Goal: Information Seeking & Learning: Learn about a topic

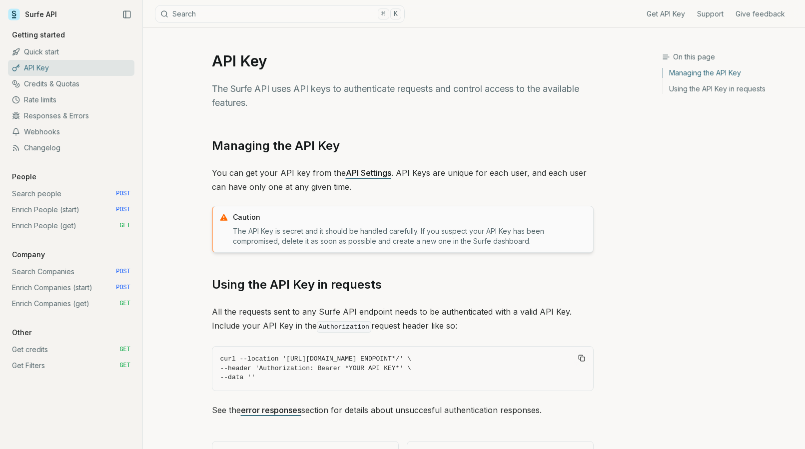
click at [669, 15] on link "Get API Key" at bounding box center [666, 14] width 38 height 10
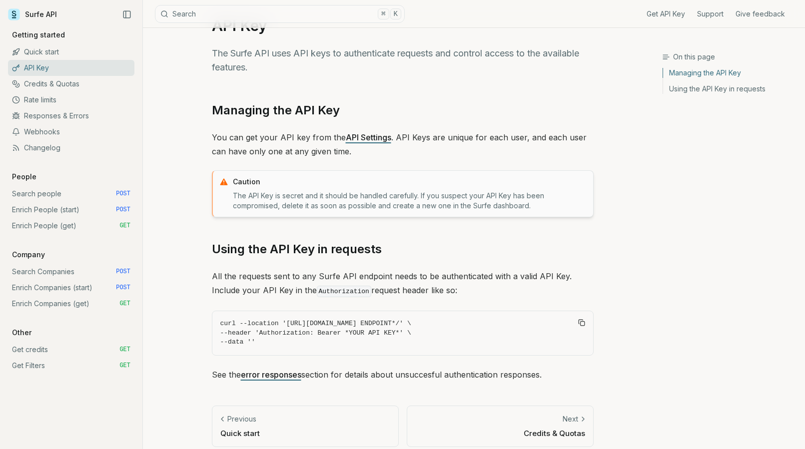
scroll to position [44, 0]
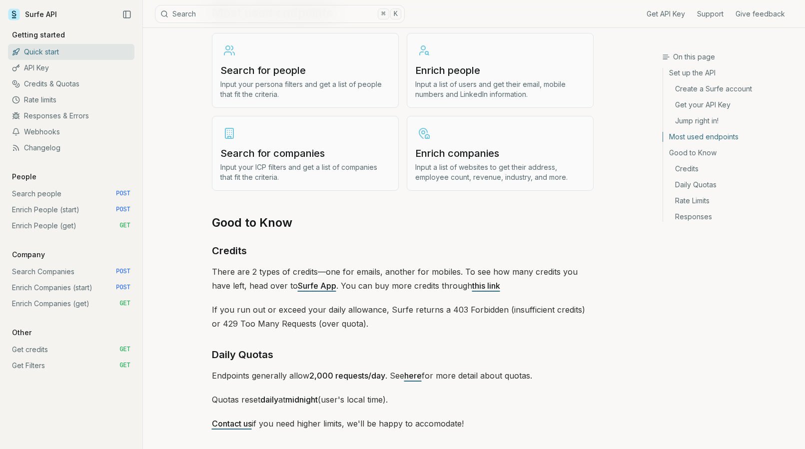
scroll to position [1229, 0]
click at [292, 152] on h3 "Search for companies" at bounding box center [305, 153] width 170 height 14
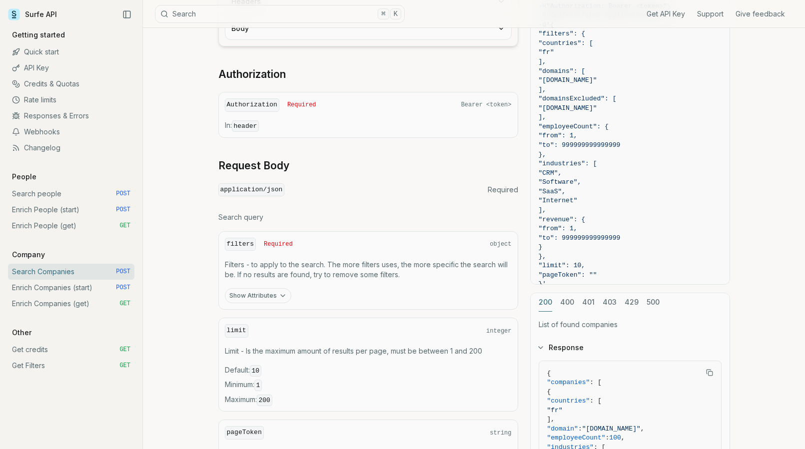
scroll to position [190, 0]
click at [267, 296] on button "Show Attributes" at bounding box center [258, 295] width 66 height 15
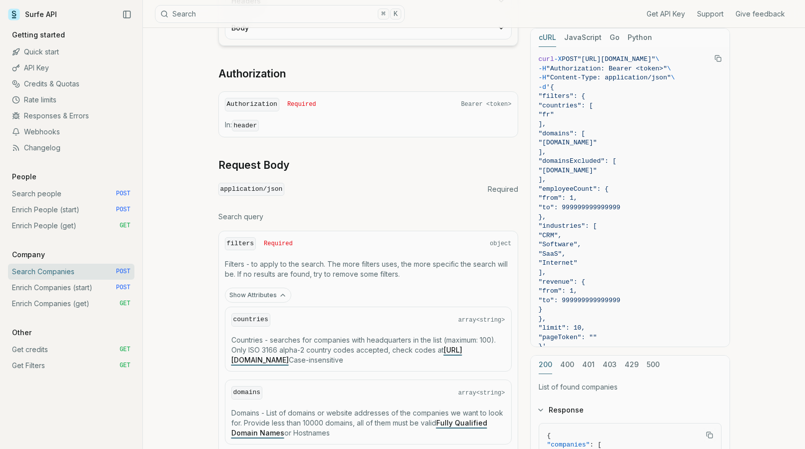
click at [267, 296] on button "Show Attributes" at bounding box center [258, 295] width 66 height 15
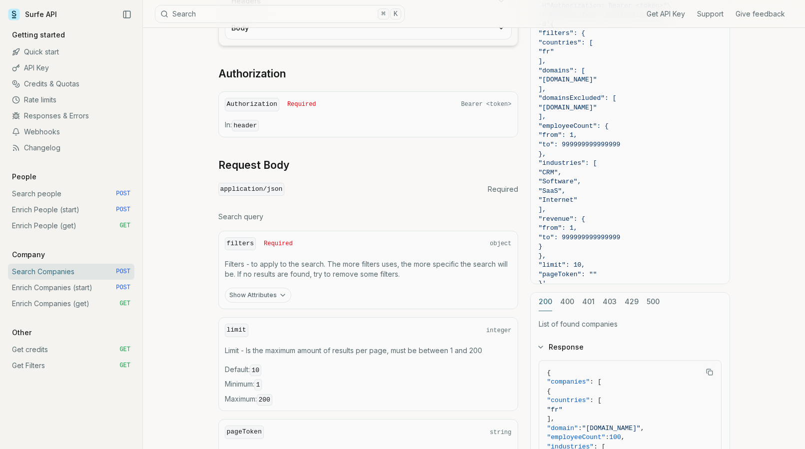
click at [267, 296] on button "Show Attributes" at bounding box center [258, 295] width 66 height 15
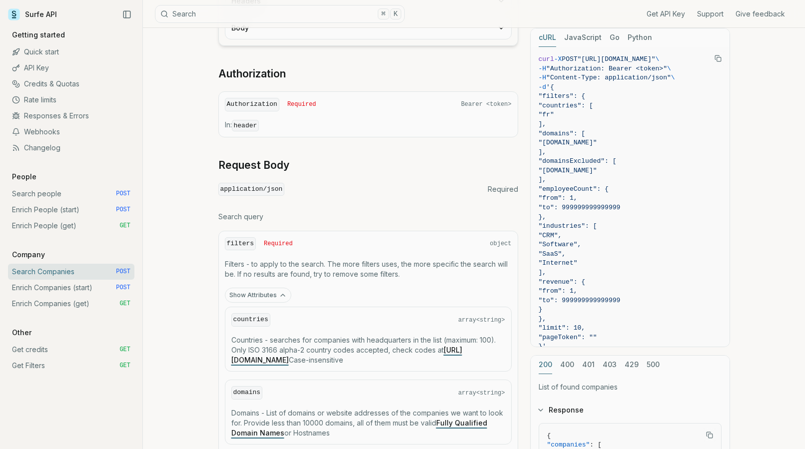
click at [323, 360] on link "[URL][DOMAIN_NAME]" at bounding box center [346, 355] width 231 height 18
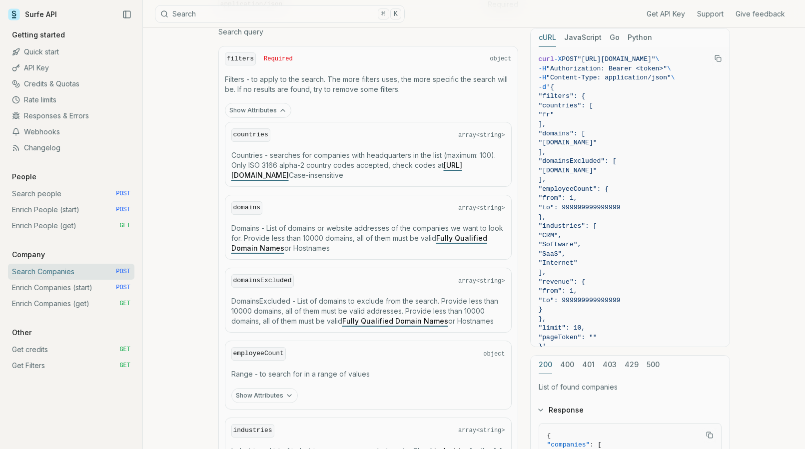
scroll to position [401, 0]
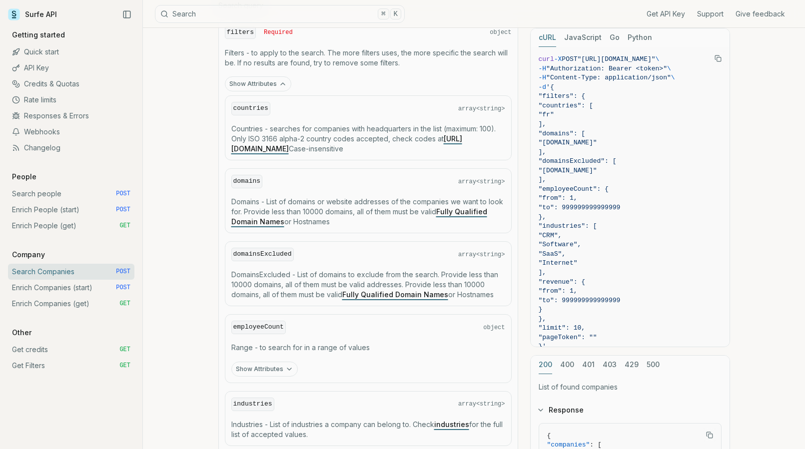
click at [292, 366] on button "Show Attributes" at bounding box center [264, 369] width 66 height 15
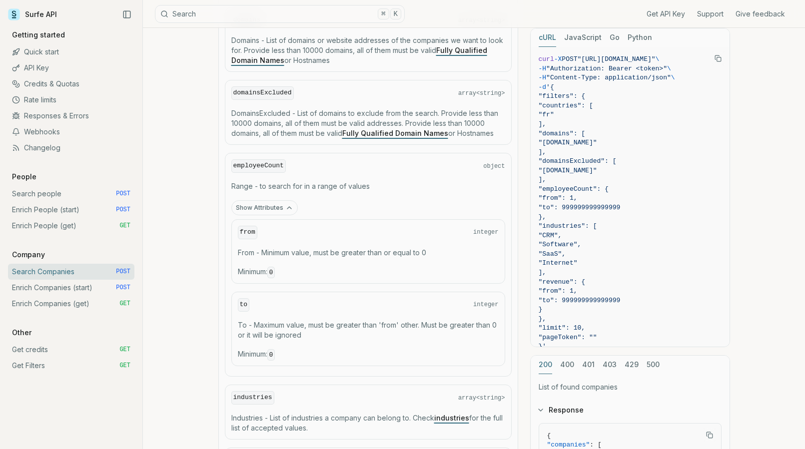
scroll to position [707, 0]
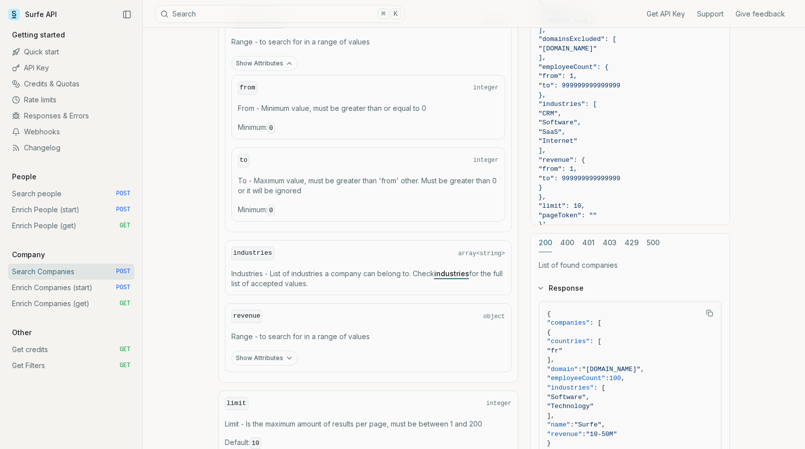
click at [465, 274] on link "industries" at bounding box center [451, 273] width 35 height 8
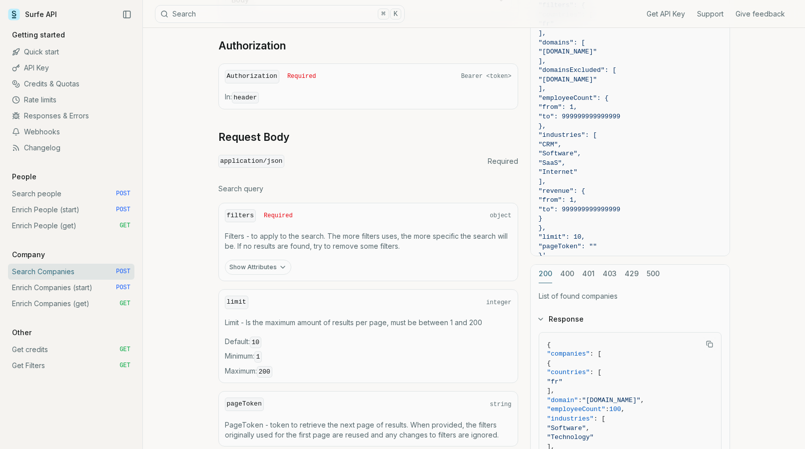
scroll to position [10, 0]
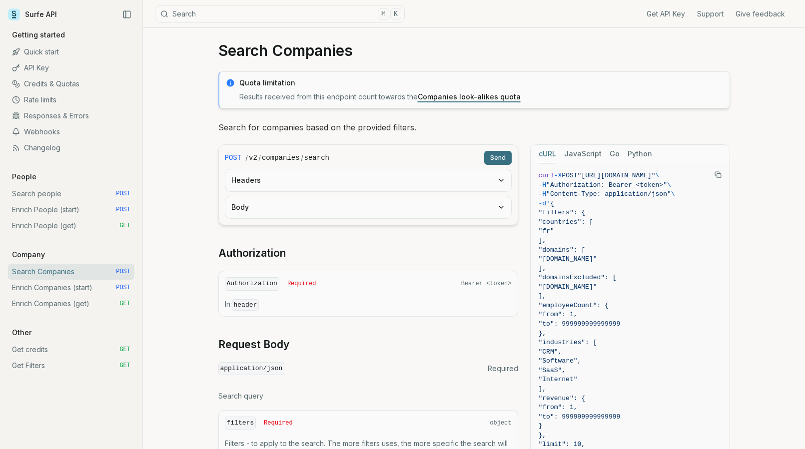
click at [46, 196] on link "Search people POST" at bounding box center [71, 194] width 126 height 16
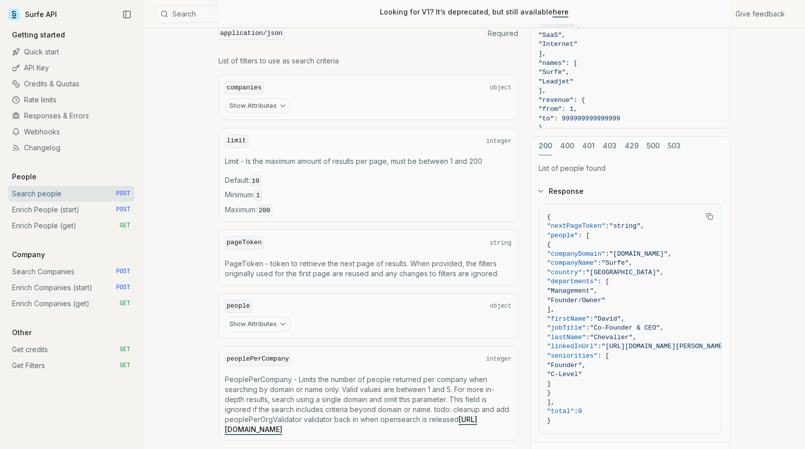
scroll to position [416, 0]
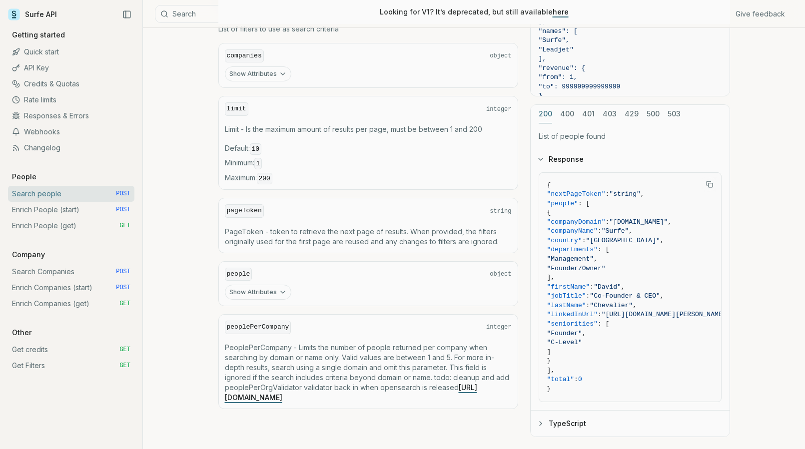
click at [271, 287] on button "Show Attributes" at bounding box center [258, 292] width 66 height 15
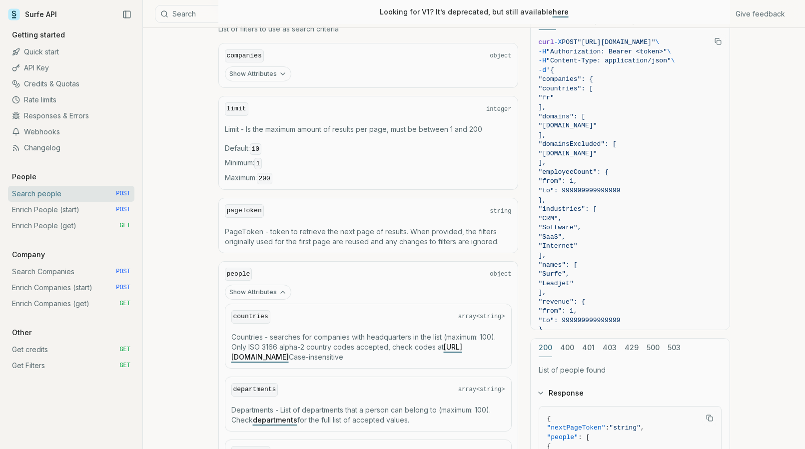
click at [271, 287] on button "Show Attributes" at bounding box center [258, 292] width 66 height 15
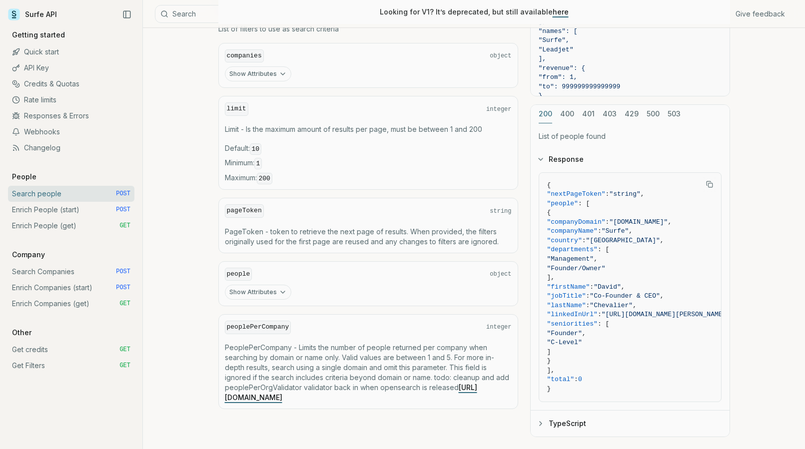
click at [271, 287] on button "Show Attributes" at bounding box center [258, 292] width 66 height 15
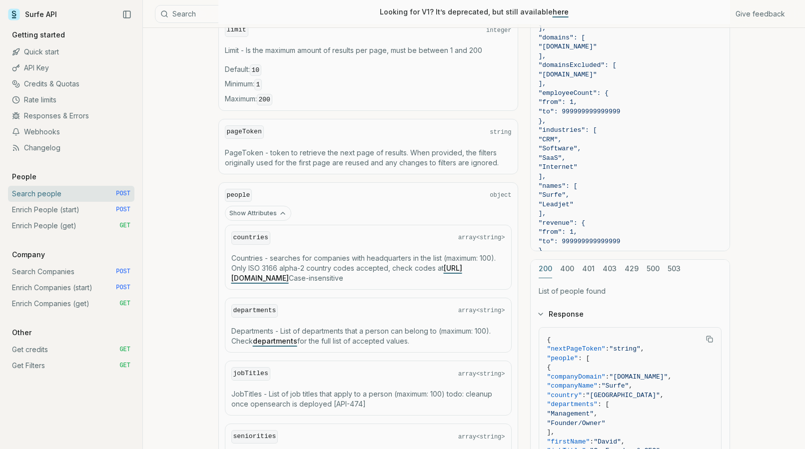
scroll to position [496, 0]
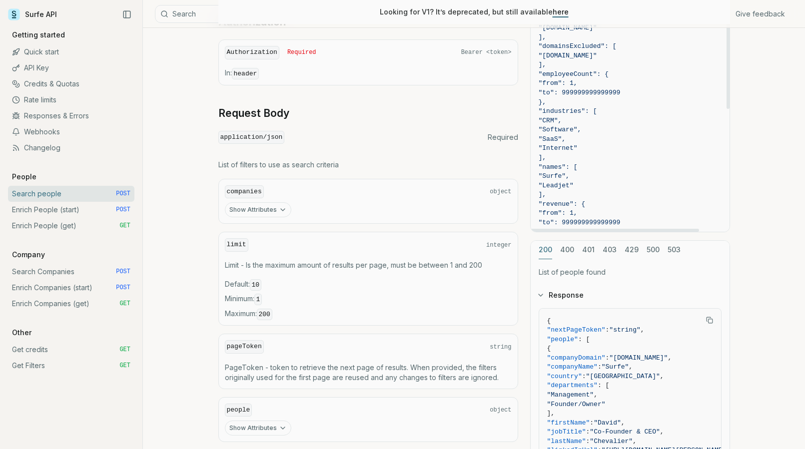
scroll to position [68, 0]
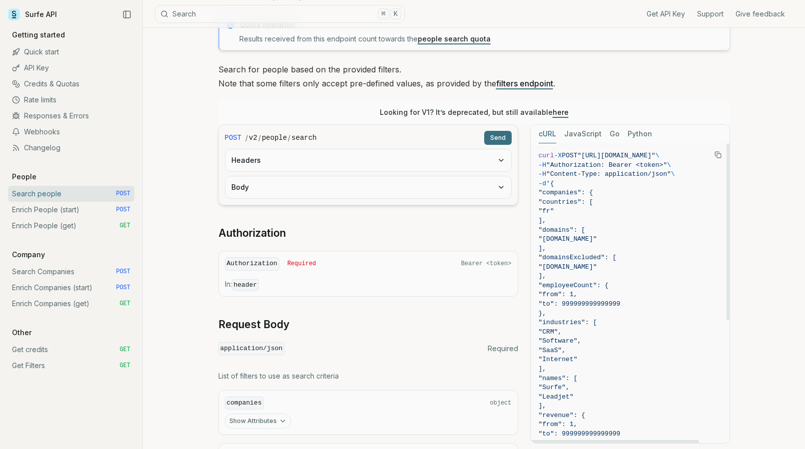
click at [587, 129] on button "JavaScript" at bounding box center [582, 134] width 37 height 18
click at [633, 134] on button "Python" at bounding box center [640, 134] width 24 height 18
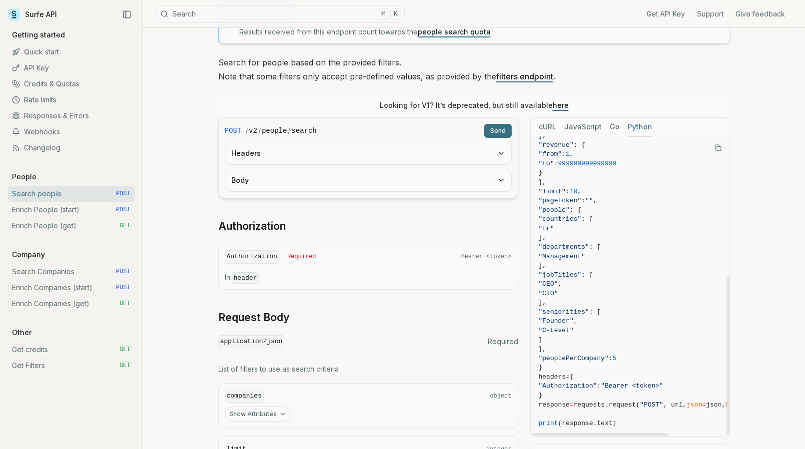
scroll to position [79, 0]
